Goal: Task Accomplishment & Management: Use online tool/utility

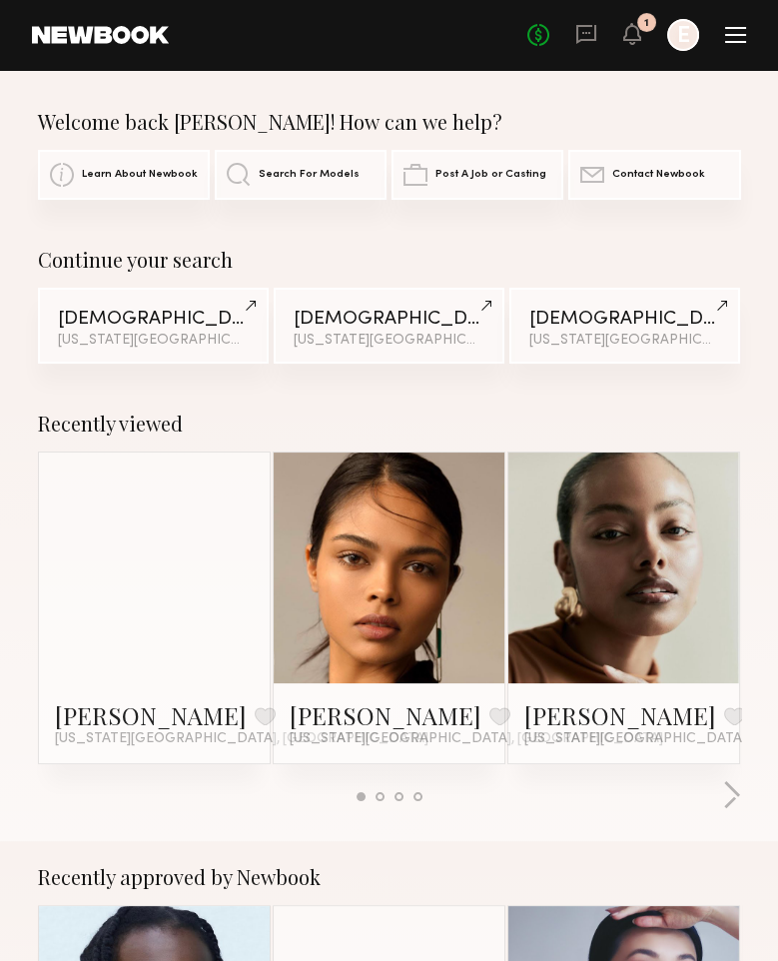
scroll to position [6, 0]
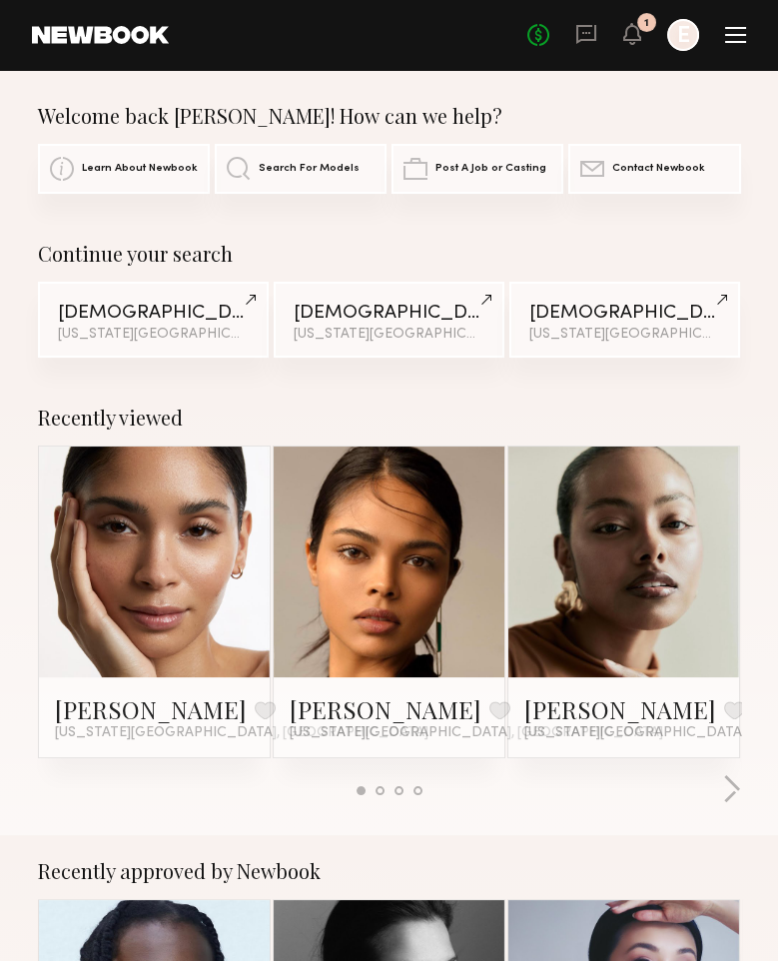
click at [291, 170] on span "Search For Models" at bounding box center [309, 169] width 101 height 12
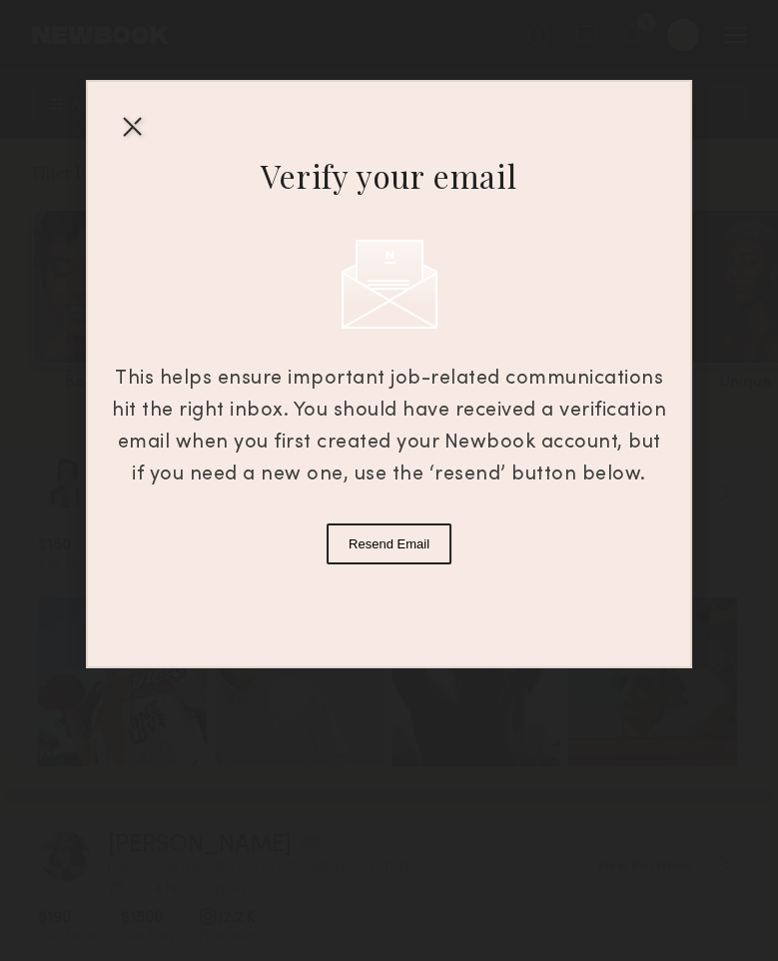
click at [390, 527] on button "Resend Email" at bounding box center [389, 543] width 125 height 41
click at [126, 126] on div at bounding box center [132, 126] width 32 height 32
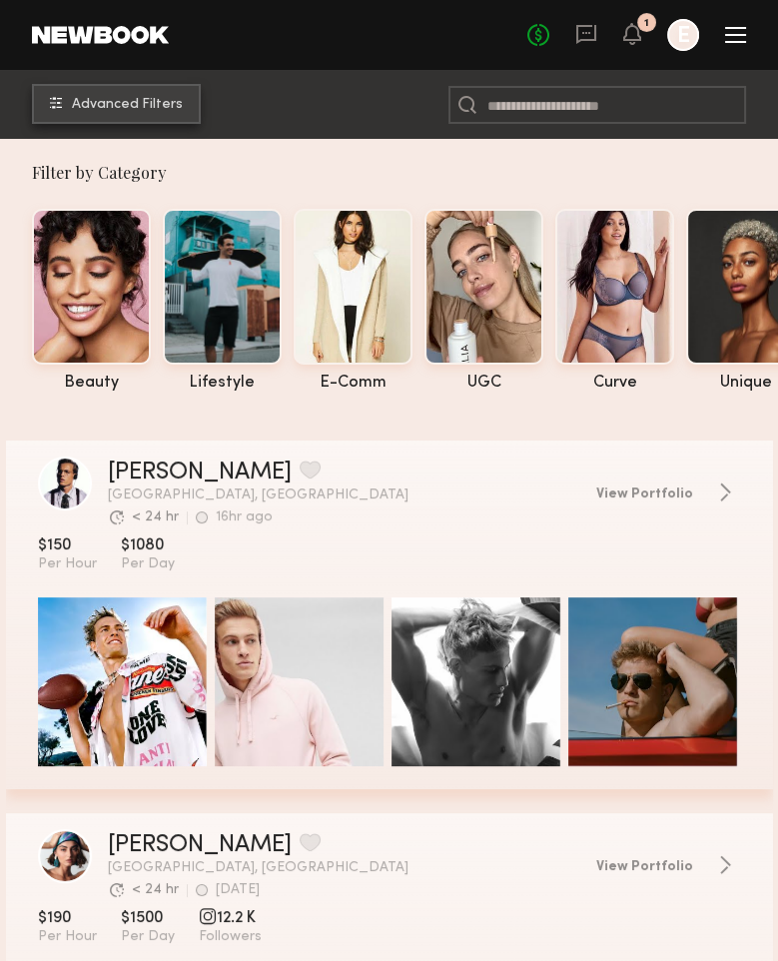
click at [131, 112] on button "Advanced Filters" at bounding box center [116, 104] width 169 height 40
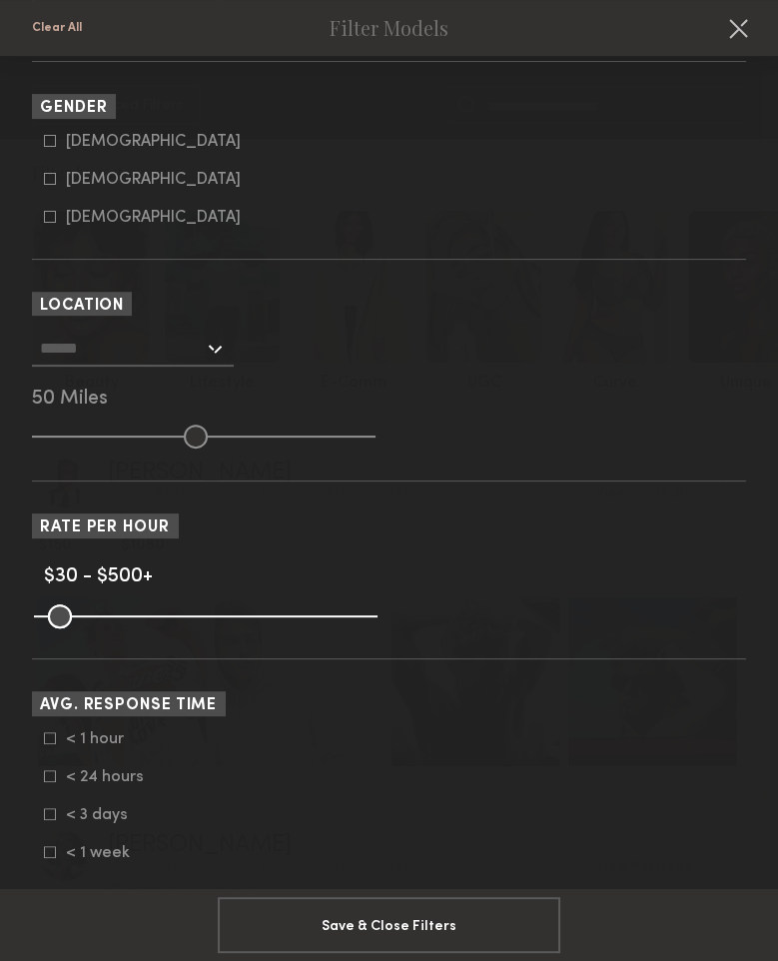
scroll to position [505, 0]
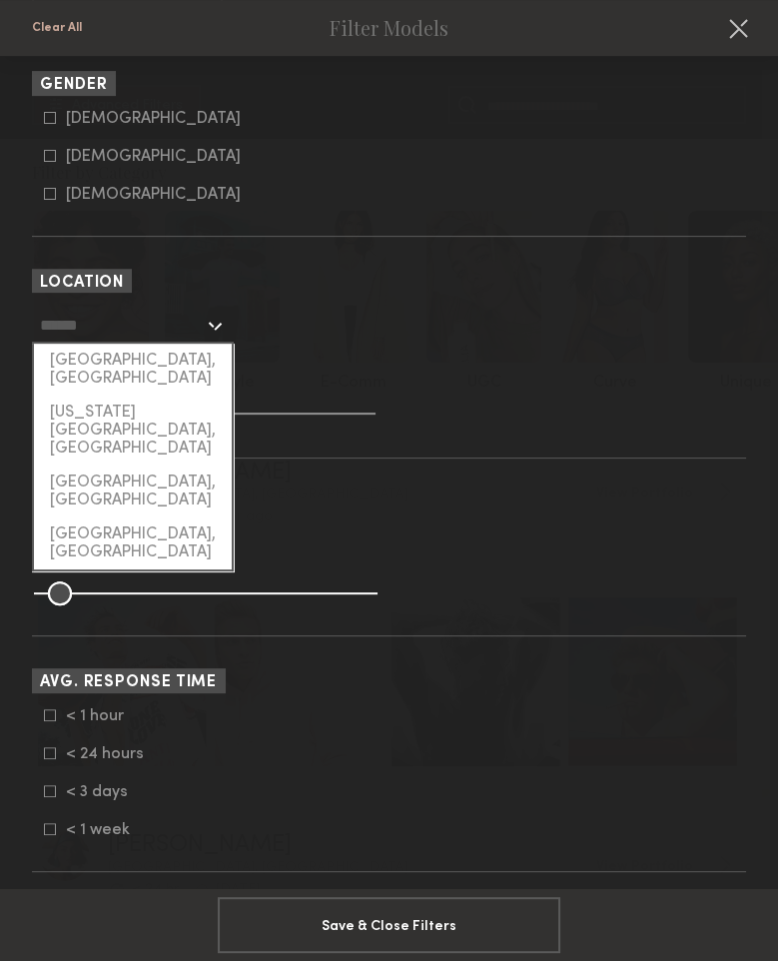
click at [151, 326] on input "text" at bounding box center [122, 325] width 164 height 34
click at [163, 396] on div "[US_STATE][GEOGRAPHIC_DATA], [GEOGRAPHIC_DATA]" at bounding box center [133, 431] width 198 height 70
type input "**********"
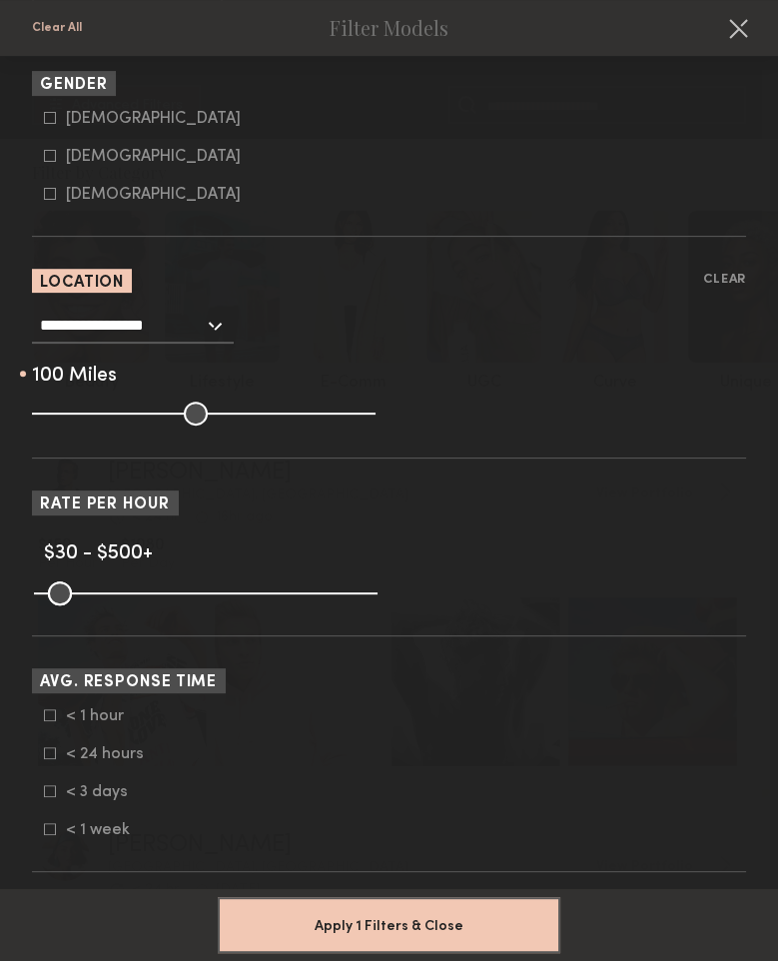
drag, startPoint x: 189, startPoint y: 405, endPoint x: 612, endPoint y: 385, distance: 424.0
type input "***"
click at [376, 402] on input "range" at bounding box center [204, 414] width 344 height 24
click at [612, 385] on div "100 Miles" at bounding box center [389, 377] width 714 height 18
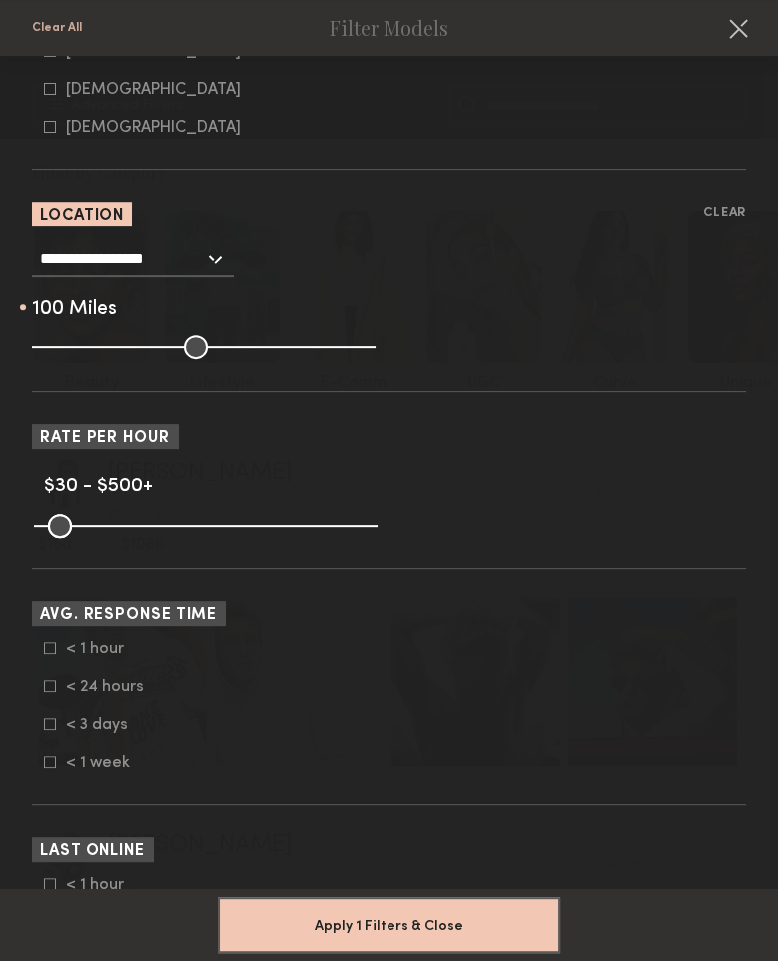
scroll to position [565, 0]
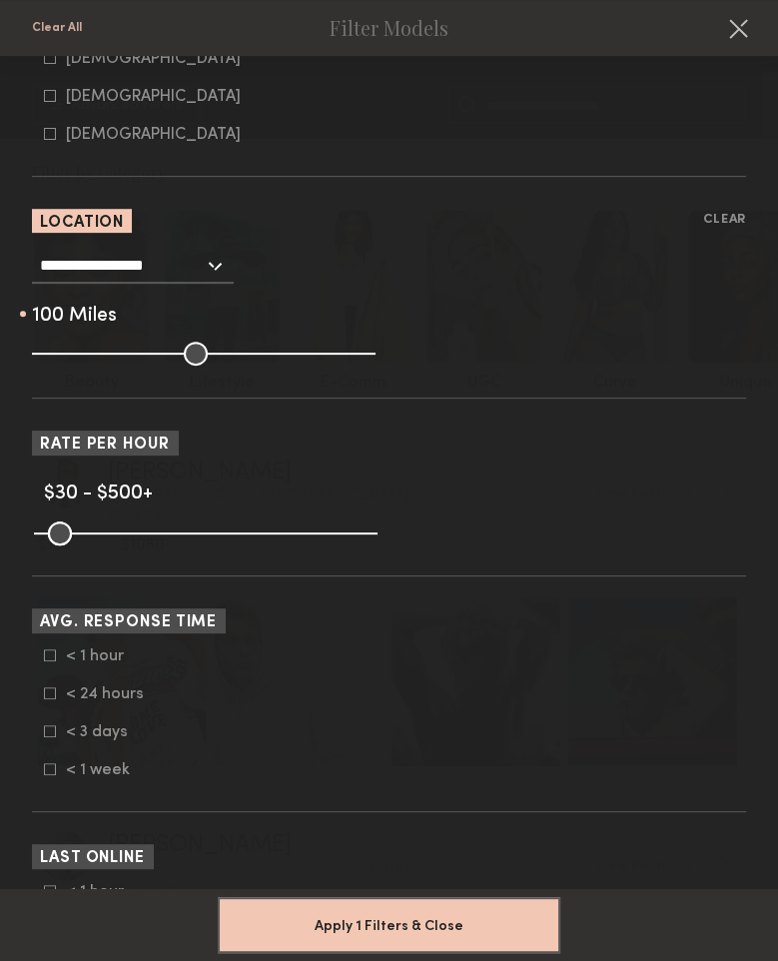
click at [204, 264] on div "**********" at bounding box center [133, 266] width 202 height 36
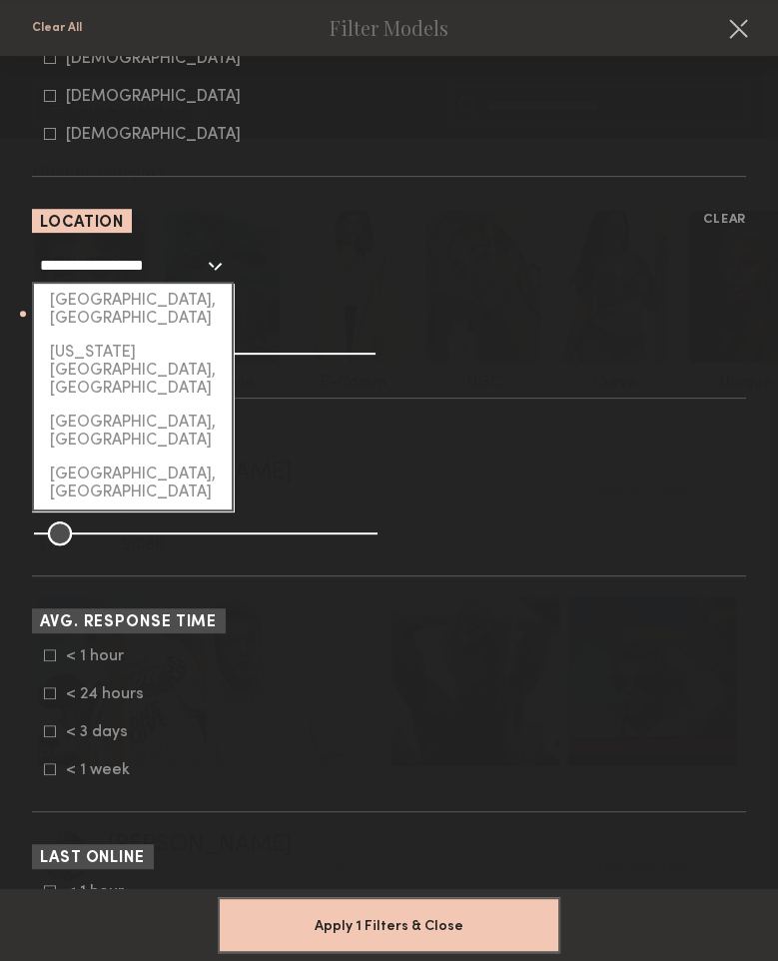
click at [408, 198] on section "Gender [DEMOGRAPHIC_DATA] [DEMOGRAPHIC_DATA] [DEMOGRAPHIC_DATA]" at bounding box center [389, 110] width 714 height 198
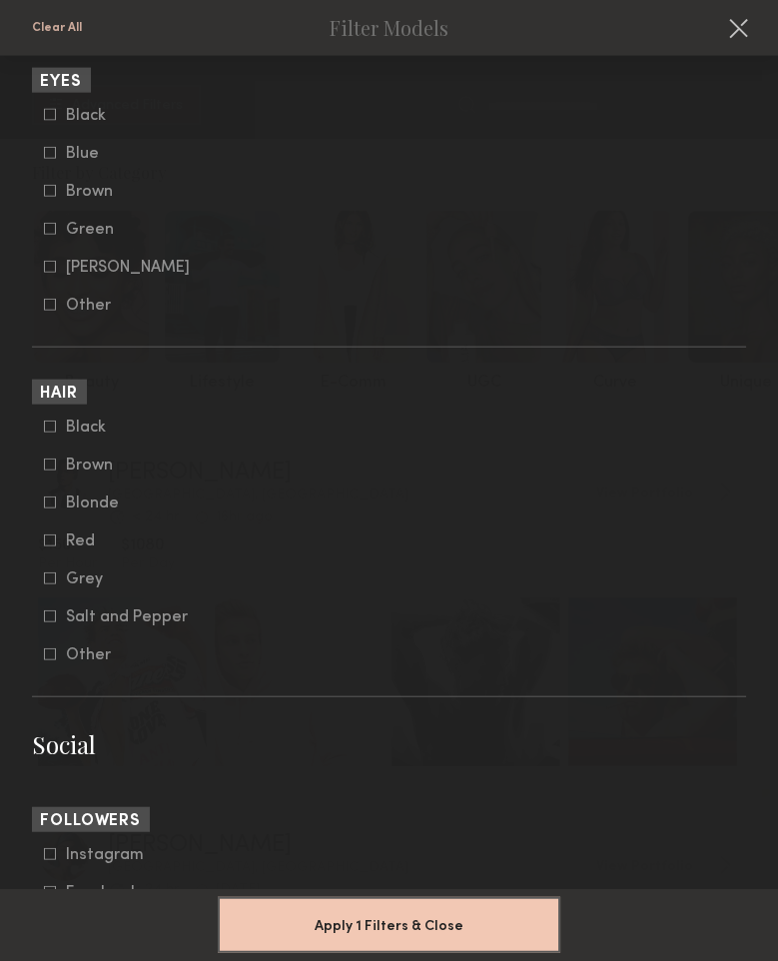
scroll to position [4717, 0]
